Goal: Check status

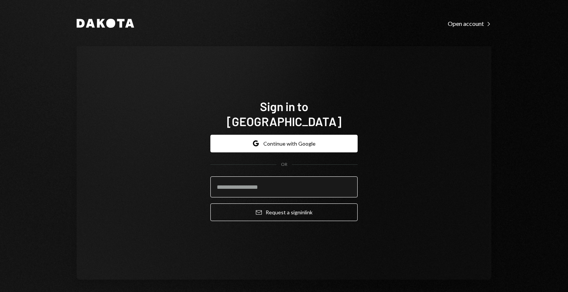
click at [254, 177] on input "email" at bounding box center [283, 187] width 147 height 21
type input "**********"
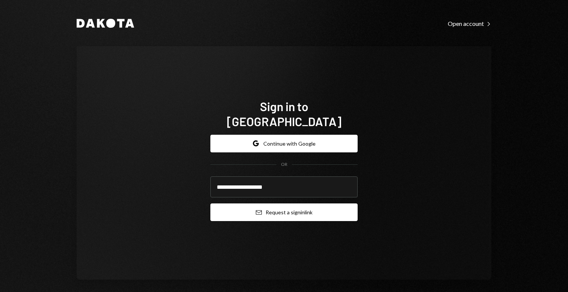
click at [272, 204] on button "Email Request a sign in link" at bounding box center [283, 213] width 147 height 18
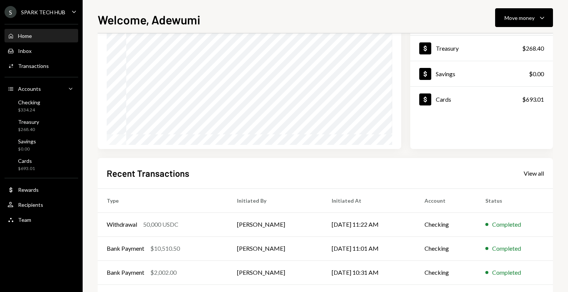
scroll to position [125, 0]
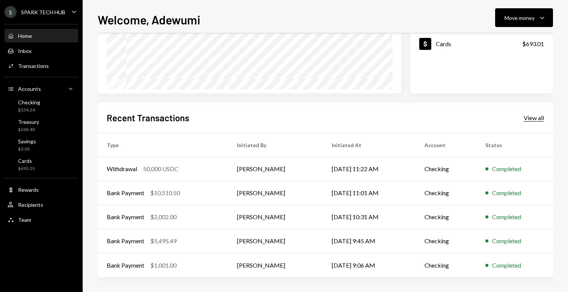
click at [530, 119] on div "View all" at bounding box center [534, 118] width 20 height 8
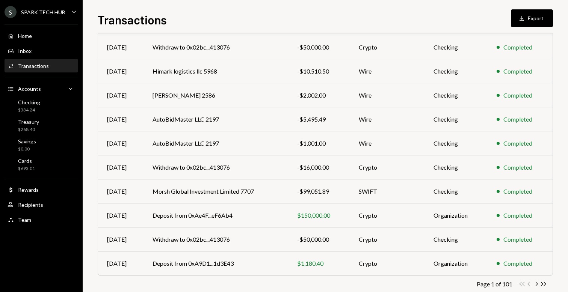
scroll to position [100, 0]
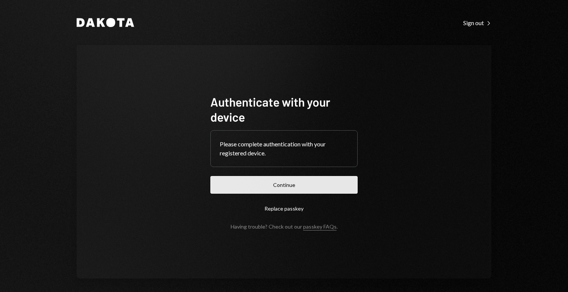
click at [325, 178] on button "Continue" at bounding box center [283, 185] width 147 height 18
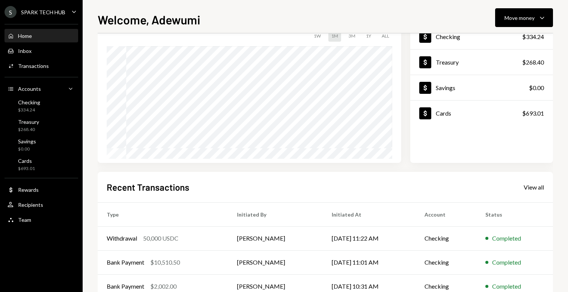
scroll to position [125, 0]
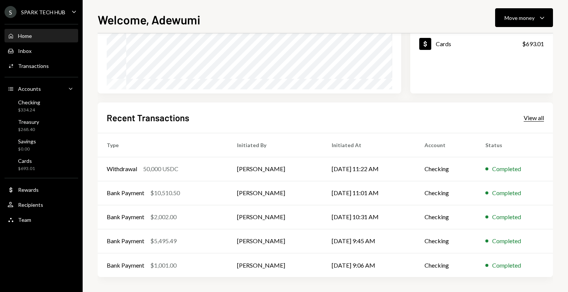
click at [538, 119] on div "View all" at bounding box center [534, 118] width 20 height 8
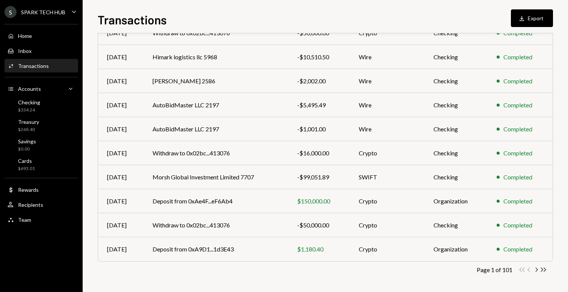
scroll to position [100, 0]
click at [278, 184] on td "Morsh Global Investment Limited 7707" at bounding box center [216, 177] width 145 height 24
